Goal: Download file/media

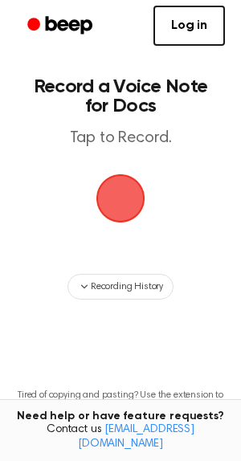
click at [127, 198] on span "button" at bounding box center [120, 198] width 62 height 62
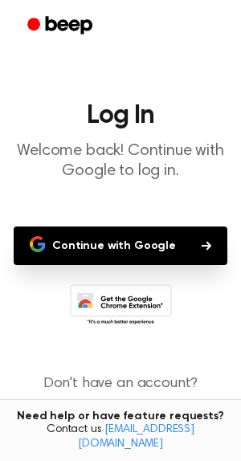
click at [155, 248] on button "Continue with Google" at bounding box center [121, 246] width 214 height 39
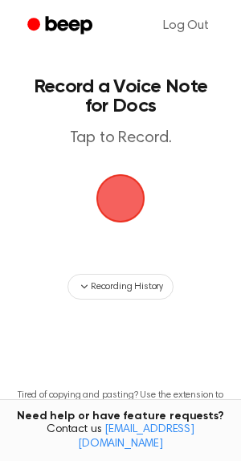
click at [117, 197] on span "button" at bounding box center [121, 199] width 66 height 66
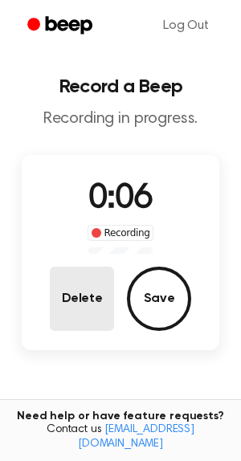
click at [86, 297] on button "Delete" at bounding box center [82, 299] width 64 height 64
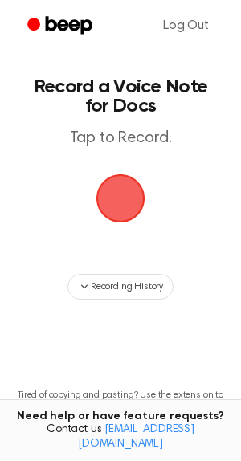
click at [121, 211] on span "button" at bounding box center [121, 199] width 75 height 75
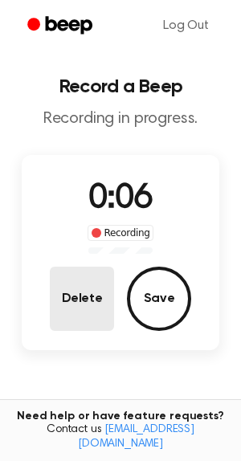
click at [102, 283] on button "Delete" at bounding box center [82, 299] width 64 height 64
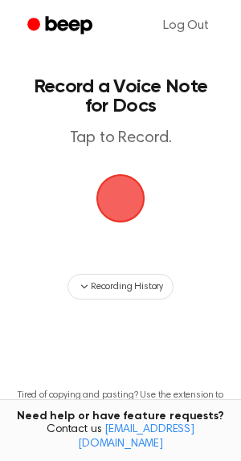
click at [125, 193] on span "button" at bounding box center [121, 199] width 52 height 52
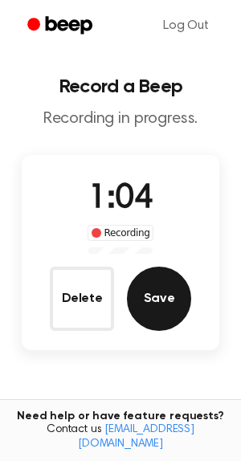
click at [159, 285] on button "Save" at bounding box center [159, 299] width 64 height 64
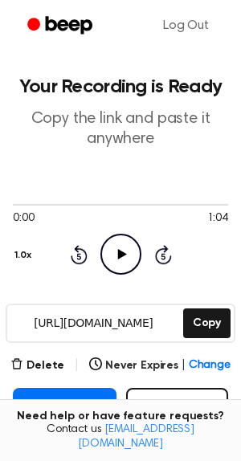
click at [120, 256] on icon at bounding box center [121, 254] width 9 height 10
click at [121, 255] on icon "Pause Audio" at bounding box center [120, 254] width 41 height 41
click at [121, 255] on icon at bounding box center [121, 254] width 9 height 10
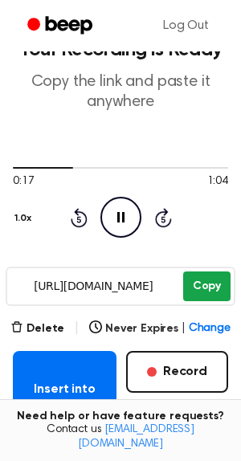
scroll to position [27, 0]
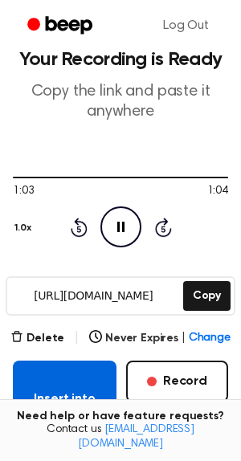
click at [64, 391] on button "Insert into Doc" at bounding box center [65, 407] width 104 height 93
click at [33, 379] on button "Insert into Doc" at bounding box center [65, 407] width 104 height 93
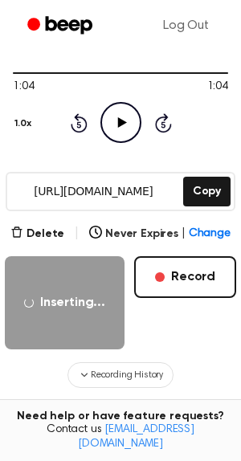
scroll to position [129, 0]
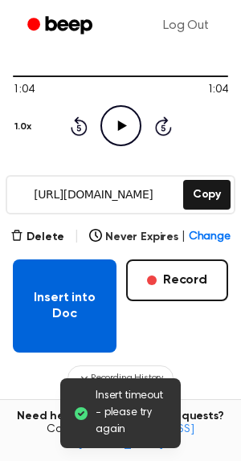
click at [50, 315] on button "Insert into Doc" at bounding box center [65, 306] width 104 height 93
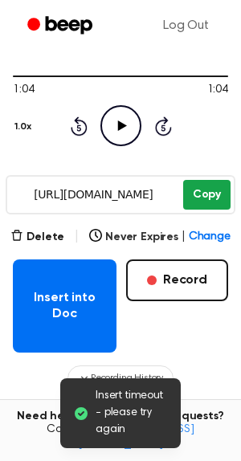
click at [216, 190] on button "Copy" at bounding box center [206, 195] width 47 height 30
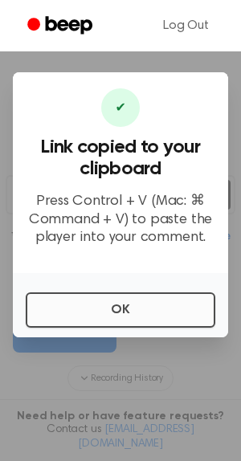
click at [123, 322] on button "OK" at bounding box center [121, 310] width 190 height 35
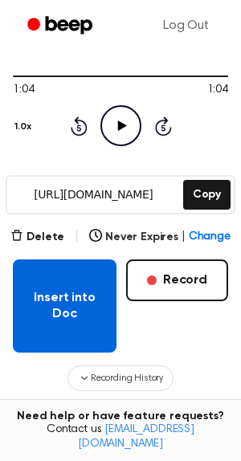
click at [55, 311] on button "Insert into Doc" at bounding box center [65, 306] width 104 height 93
click at [58, 318] on button "Insert into Doc" at bounding box center [65, 306] width 104 height 93
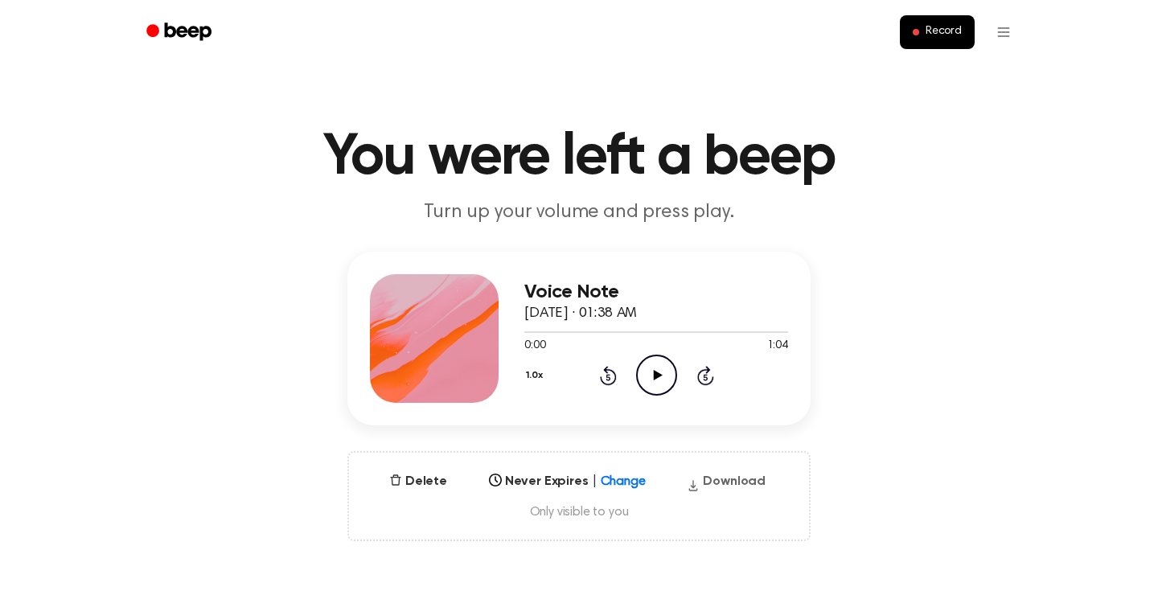
click at [741, 481] on button "Download" at bounding box center [726, 485] width 92 height 26
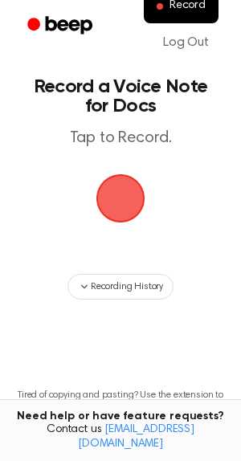
click at [119, 196] on span "button" at bounding box center [120, 198] width 84 height 84
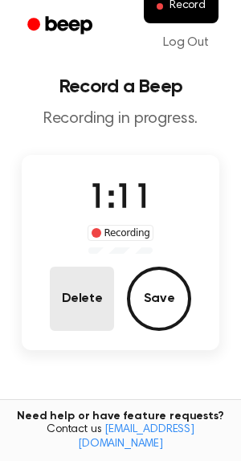
click at [88, 295] on button "Delete" at bounding box center [82, 299] width 64 height 64
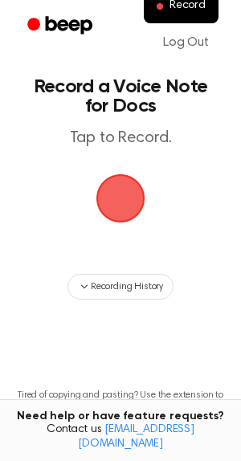
click at [117, 196] on span "button" at bounding box center [120, 198] width 88 height 88
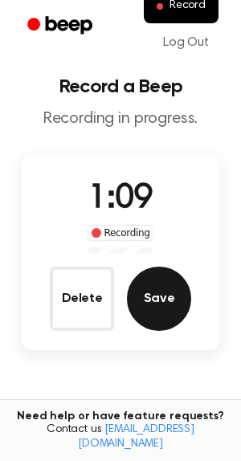
click at [149, 320] on button "Save" at bounding box center [159, 299] width 64 height 64
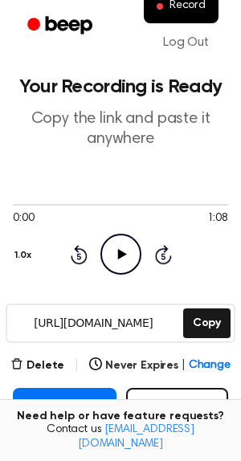
click at [119, 259] on icon "Play Audio" at bounding box center [120, 254] width 41 height 41
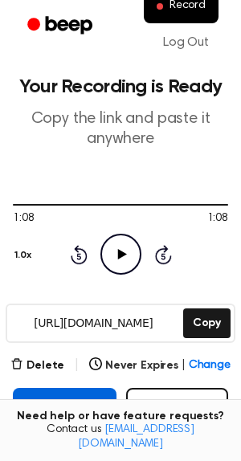
click at [44, 397] on button "Insert into Doc" at bounding box center [65, 434] width 104 height 93
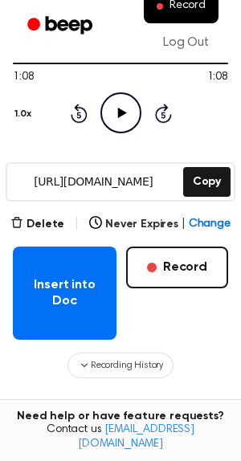
scroll to position [139, 0]
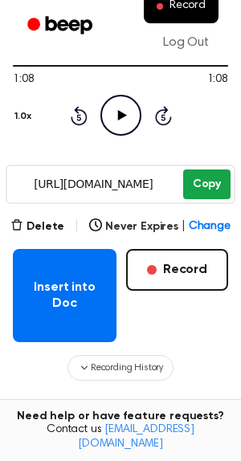
click at [208, 186] on button "Copy" at bounding box center [206, 185] width 47 height 30
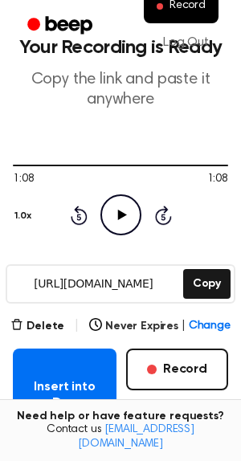
scroll to position [0, 0]
